Goal: Manage account settings

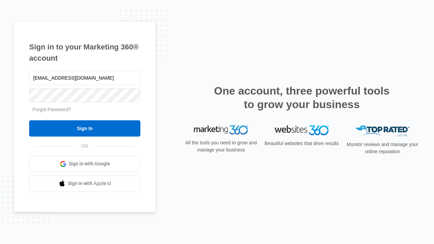
type input "[EMAIL_ADDRESS][DOMAIN_NAME]"
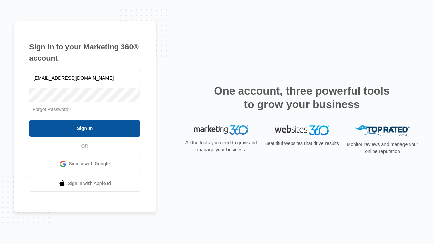
click at [85, 128] on input "Sign In" at bounding box center [84, 128] width 111 height 16
